Goal: Transaction & Acquisition: Purchase product/service

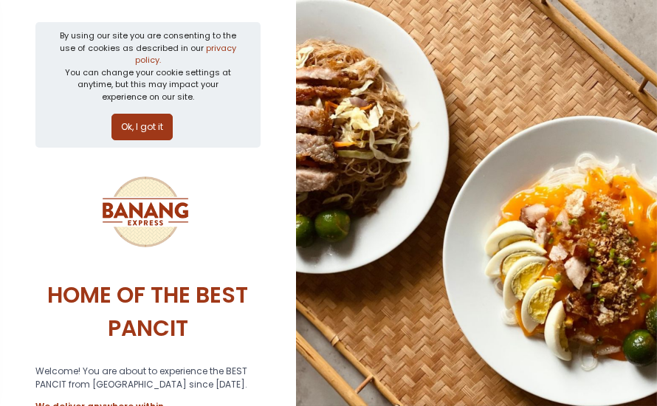
click at [148, 119] on button "Ok, I got it" at bounding box center [141, 127] width 61 height 27
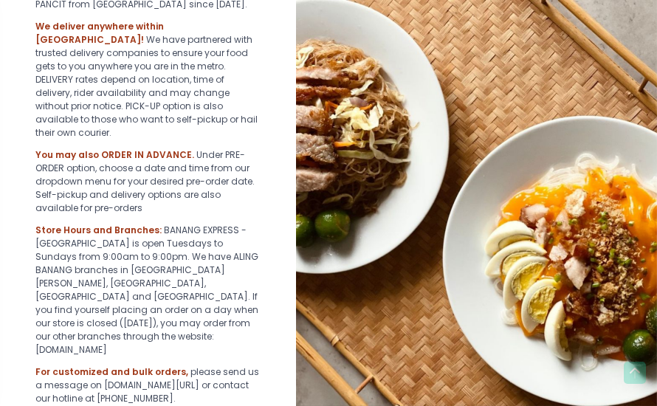
scroll to position [345, 0]
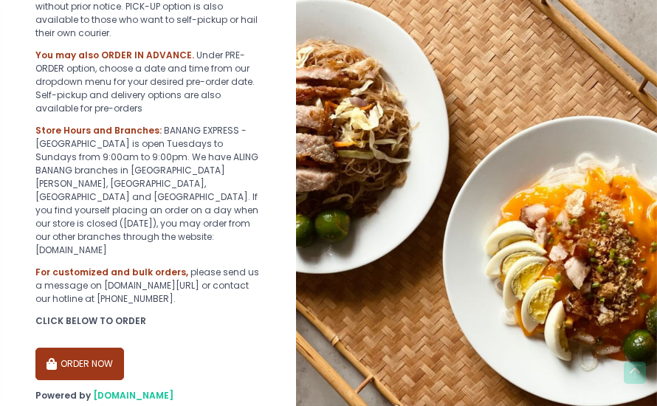
click at [88, 348] on button "ORDER NOW" at bounding box center [79, 364] width 89 height 32
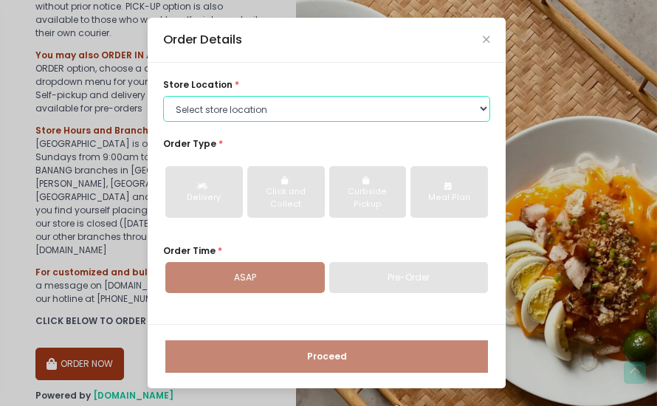
click at [305, 120] on select "Select store location BANANG EXPRESS - [GEOGRAPHIC_DATA], [GEOGRAPHIC_DATA] BAN…" at bounding box center [326, 109] width 327 height 27
click at [163, 96] on select "Select store location BANANG EXPRESS - [GEOGRAPHIC_DATA], [GEOGRAPHIC_DATA] BAN…" at bounding box center [326, 109] width 327 height 27
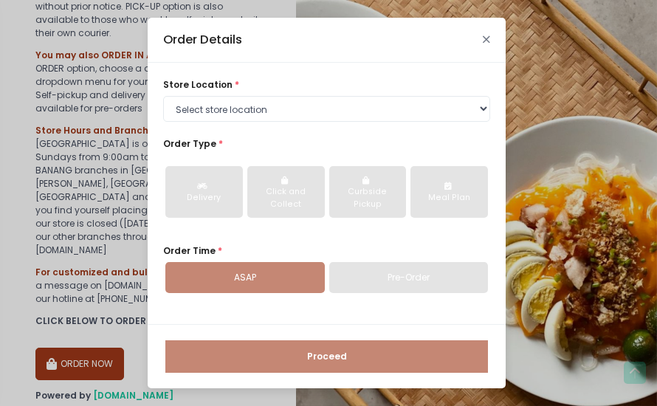
drag, startPoint x: 489, startPoint y: 36, endPoint x: 291, endPoint y: 1, distance: 200.9
click at [488, 38] on div "Order Details" at bounding box center [327, 40] width 358 height 45
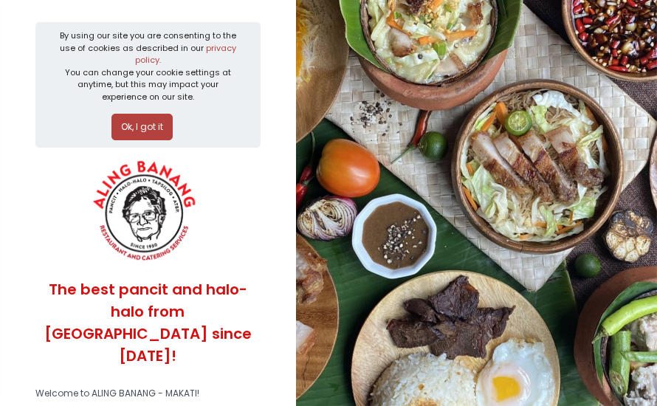
click at [139, 118] on button "Ok, I got it" at bounding box center [141, 127] width 61 height 27
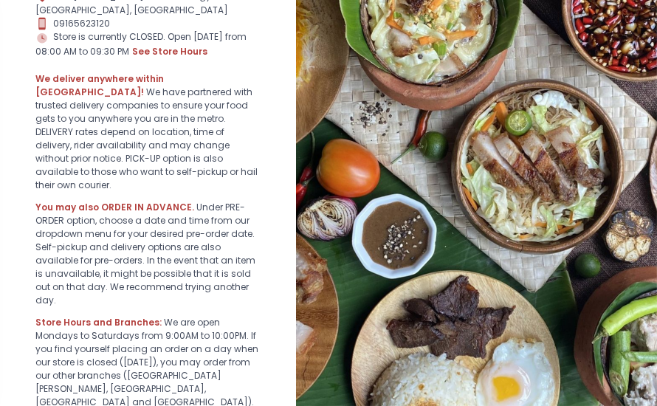
scroll to position [459, 0]
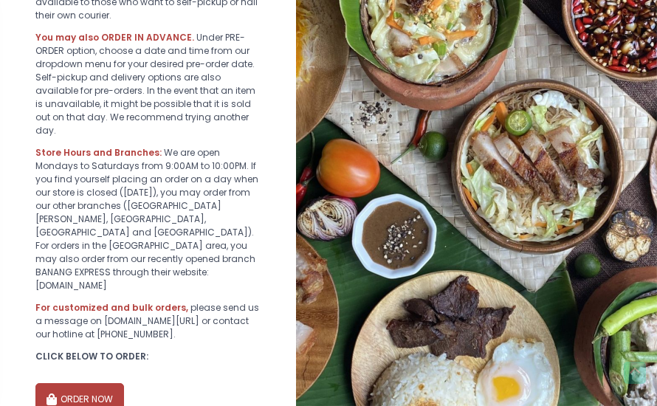
click at [108, 383] on button "ORDER NOW" at bounding box center [79, 399] width 89 height 32
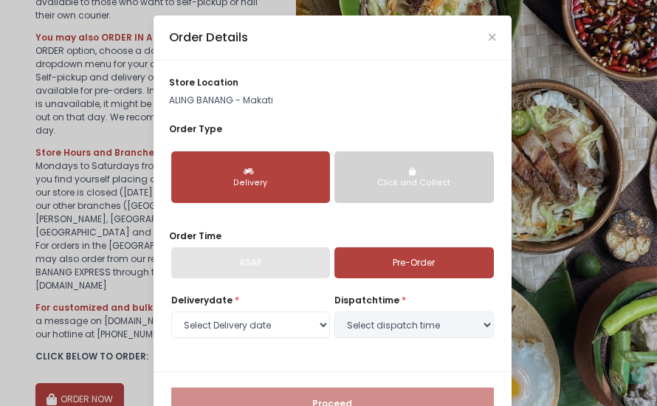
select select "2025-09-05"
click at [423, 260] on link "Pre-Order" at bounding box center [413, 262] width 159 height 31
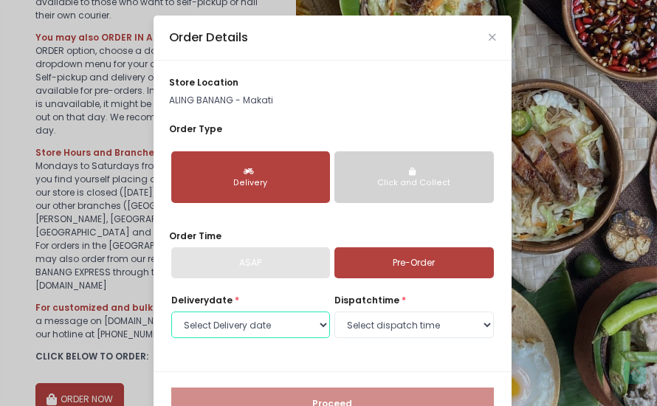
click at [218, 332] on select "Select Delivery date Friday, Sep 5th Saturday, Sep 6th Monday, Sep 8th Tuesday,…" at bounding box center [250, 324] width 159 height 27
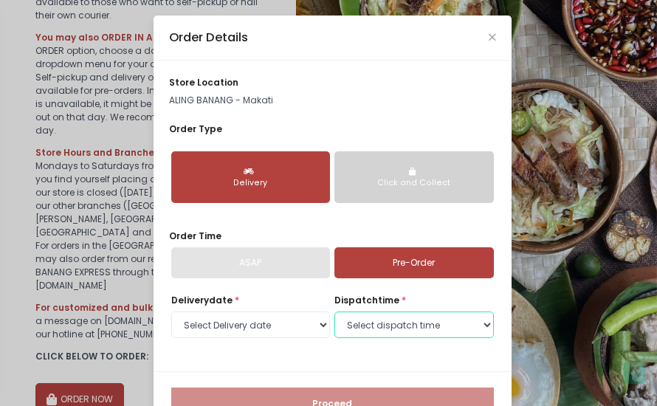
click at [418, 321] on select "Select dispatch time 09:00 AM - 09:30 AM 09:30 AM - 10:00 AM 10:00 AM - 10:30 A…" at bounding box center [413, 324] width 159 height 27
select select "11:00"
click at [334, 311] on select "Select dispatch time 09:00 AM - 09:30 AM 09:30 AM - 10:00 AM 10:00 AM - 10:30 A…" at bounding box center [413, 324] width 159 height 27
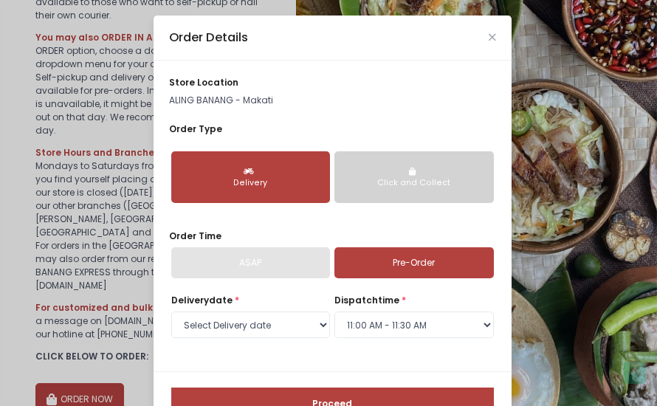
click at [335, 398] on button "Proceed" at bounding box center [332, 403] width 322 height 32
